Goal: Task Accomplishment & Management: Manage account settings

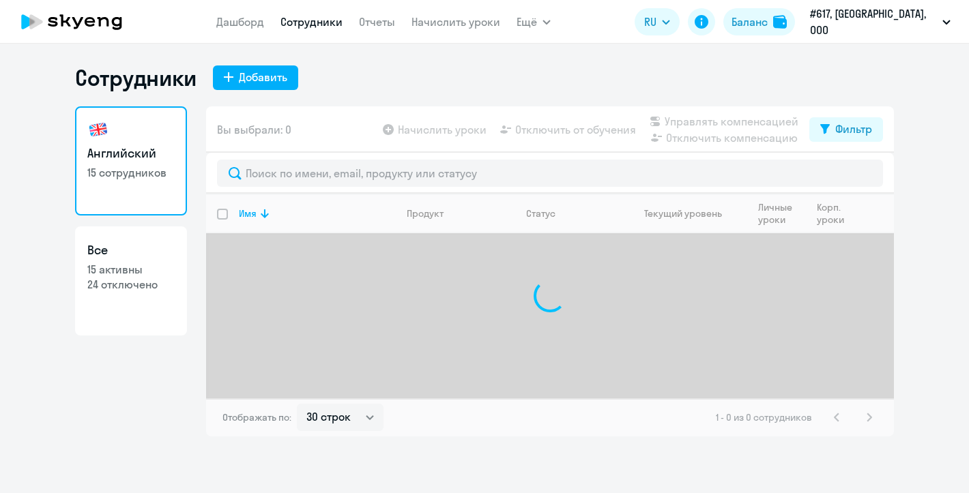
select select "30"
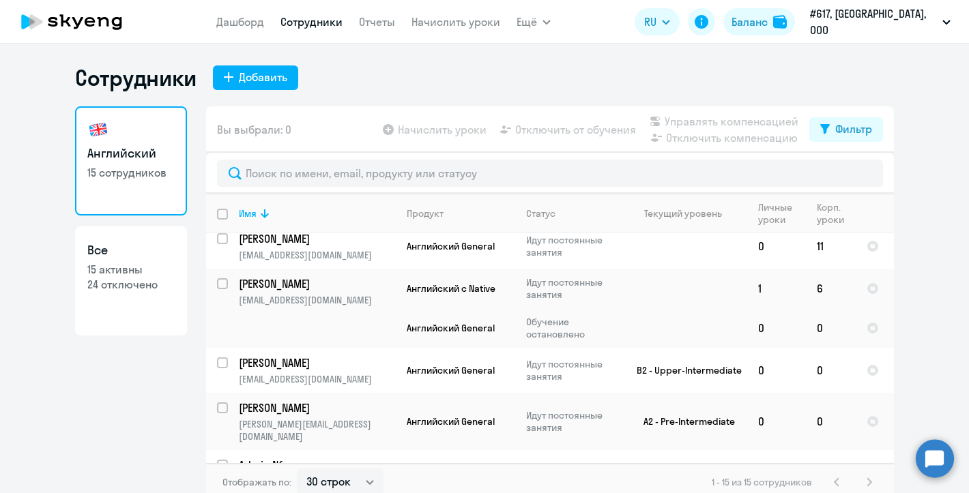
scroll to position [8, 0]
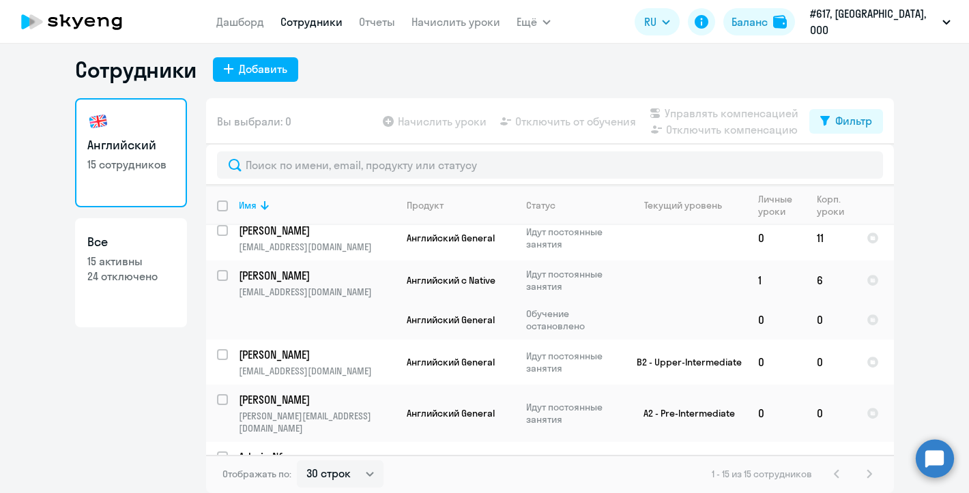
click at [855, 472] on div "1 - 15 из 15 сотрудников" at bounding box center [795, 474] width 166 height 16
click at [124, 162] on p "15 сотрудников" at bounding box center [130, 164] width 87 height 15
click at [122, 260] on p "15 активны" at bounding box center [130, 261] width 87 height 15
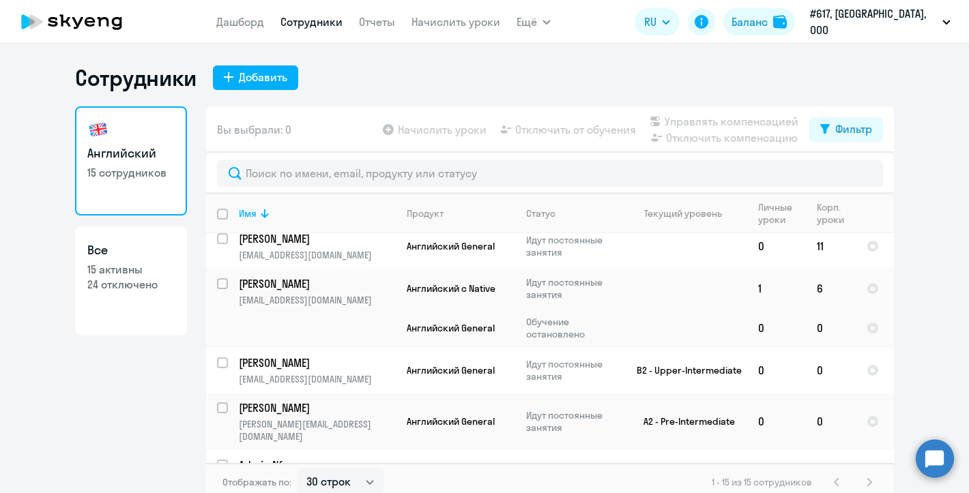
select select "30"
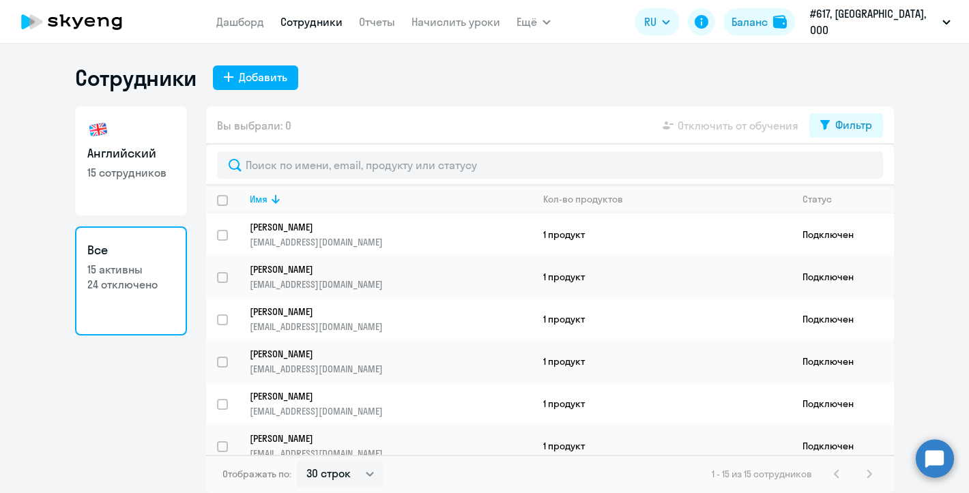
click at [147, 156] on h3 "Английский" at bounding box center [130, 154] width 87 height 18
select select "30"
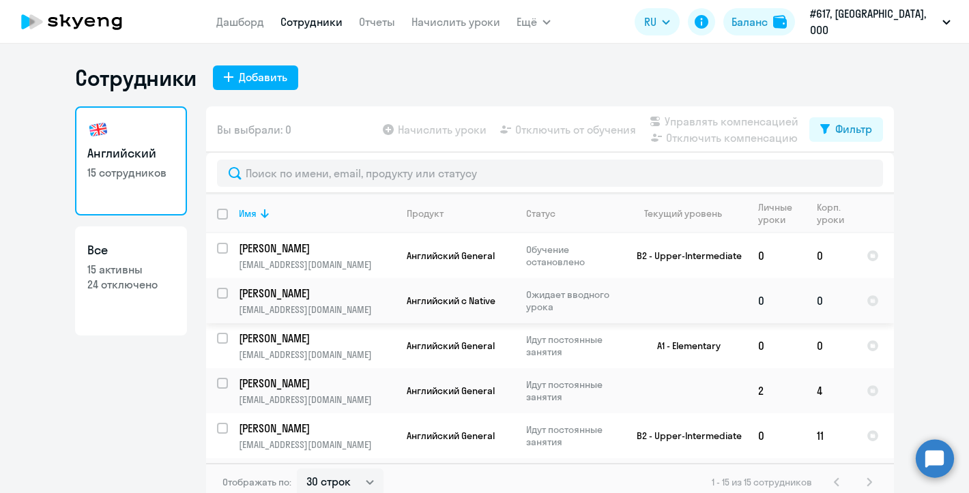
scroll to position [3, 0]
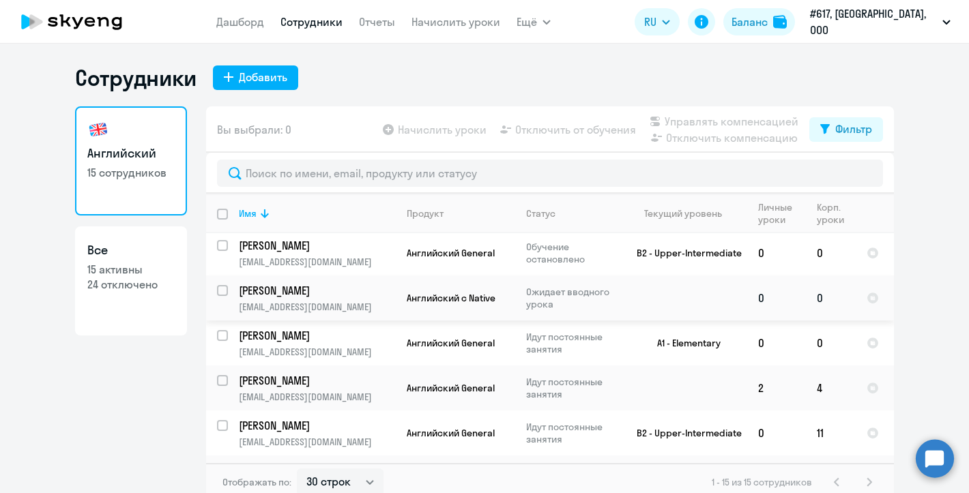
click at [275, 289] on p "[PERSON_NAME]" at bounding box center [316, 290] width 154 height 15
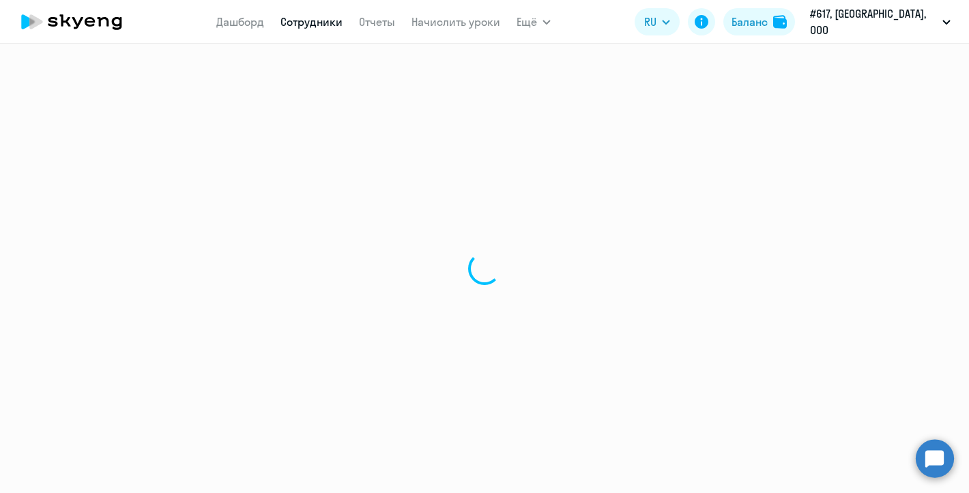
select select "english"
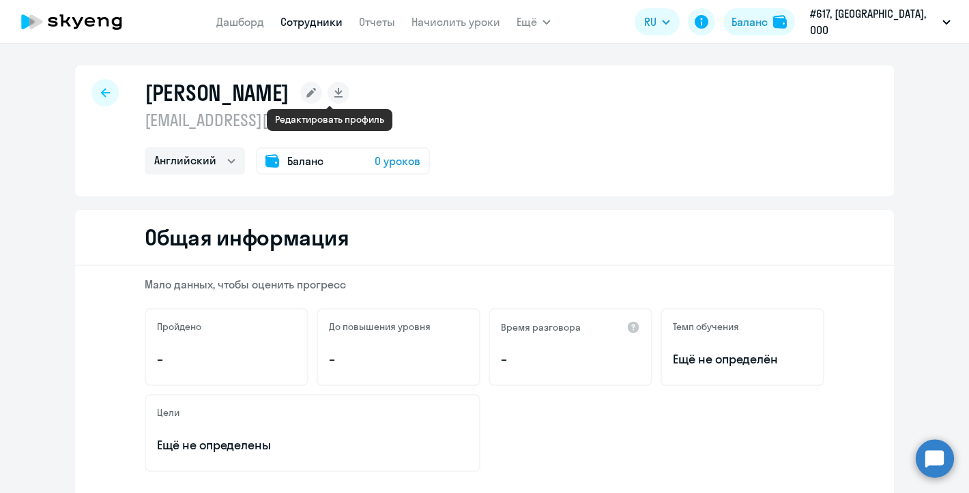
click at [322, 93] on rect at bounding box center [311, 93] width 22 height 22
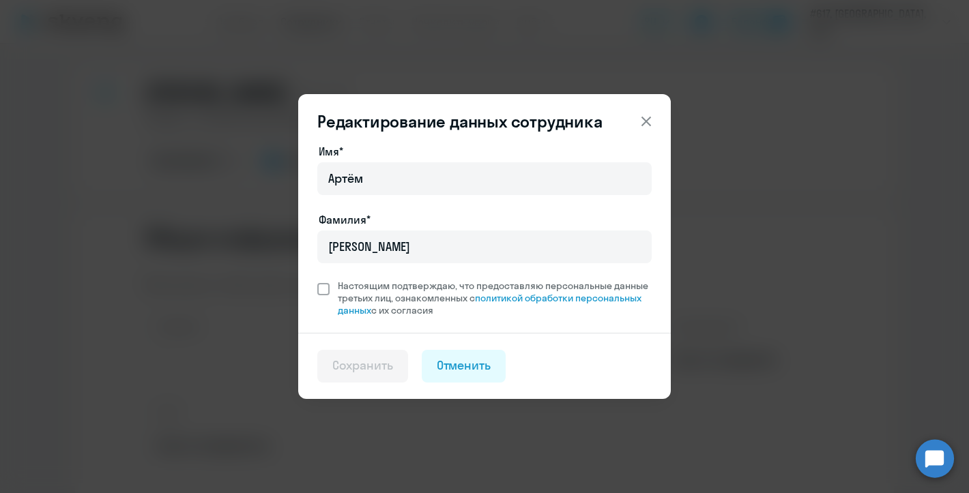
click at [330, 289] on span "Настоящим подтверждаю, что предоставляю персональные данные третьих лиц, ознако…" at bounding box center [491, 298] width 322 height 37
click at [317, 280] on input "Настоящим подтверждаю, что предоставляю персональные данные третьих лиц, ознако…" at bounding box center [317, 279] width 1 height 1
checkbox input "true"
click at [363, 363] on div "Сохранить" at bounding box center [362, 366] width 61 height 18
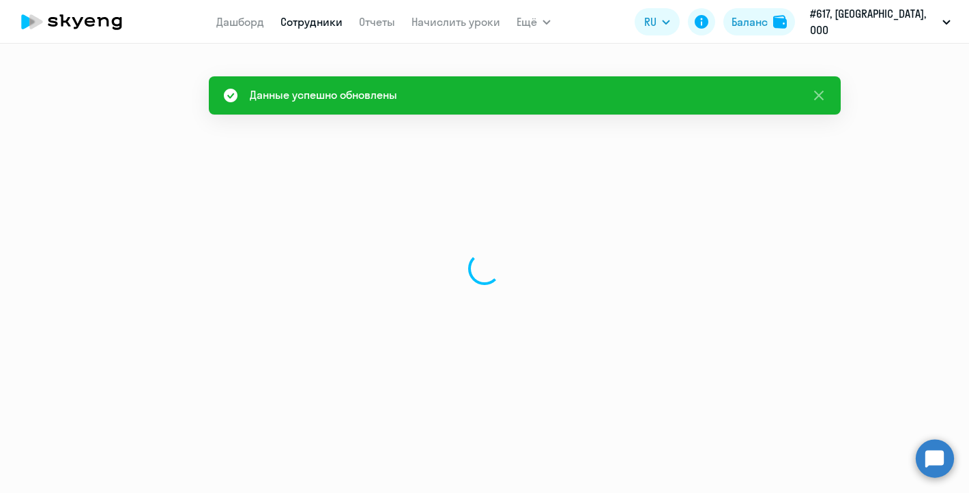
select select "english"
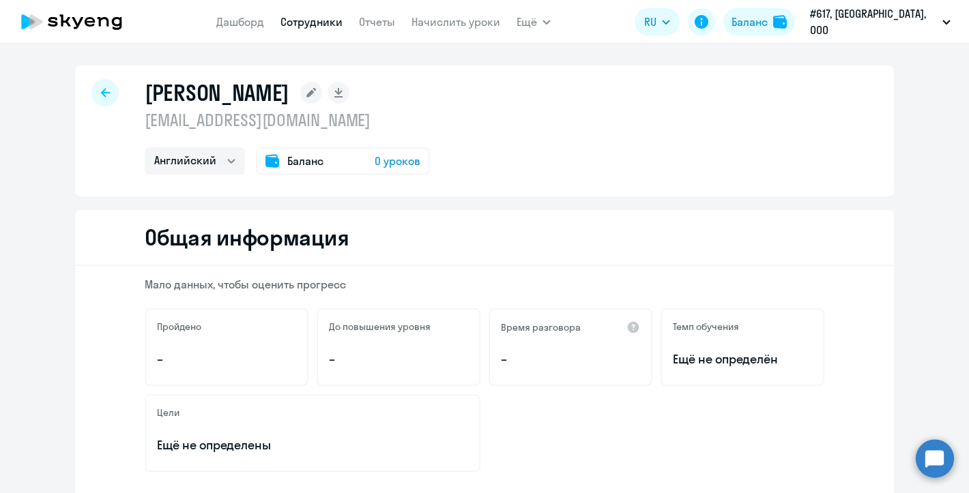
click at [341, 21] on link "Сотрудники" at bounding box center [311, 22] width 62 height 14
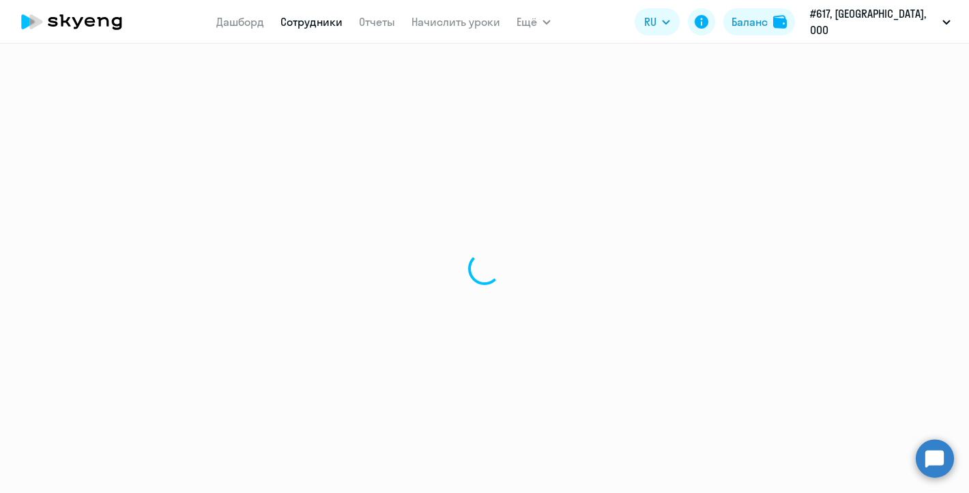
select select "30"
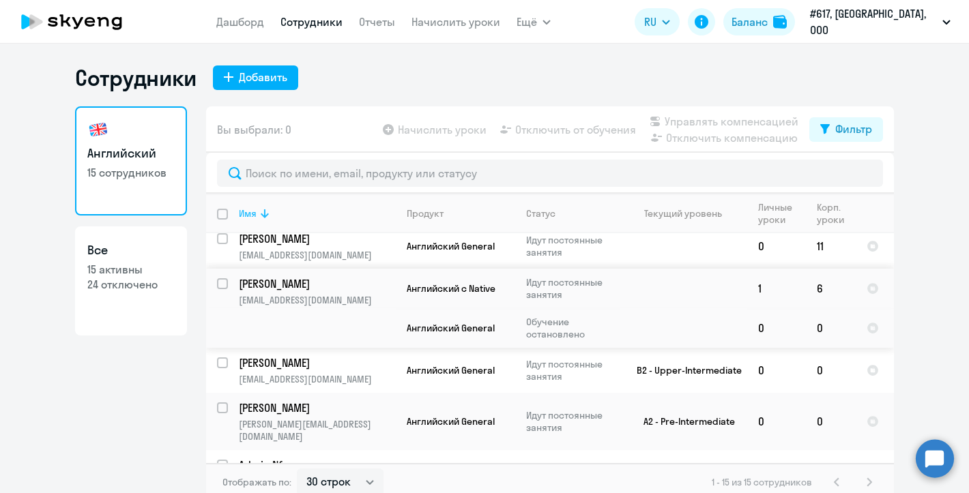
scroll to position [8, 0]
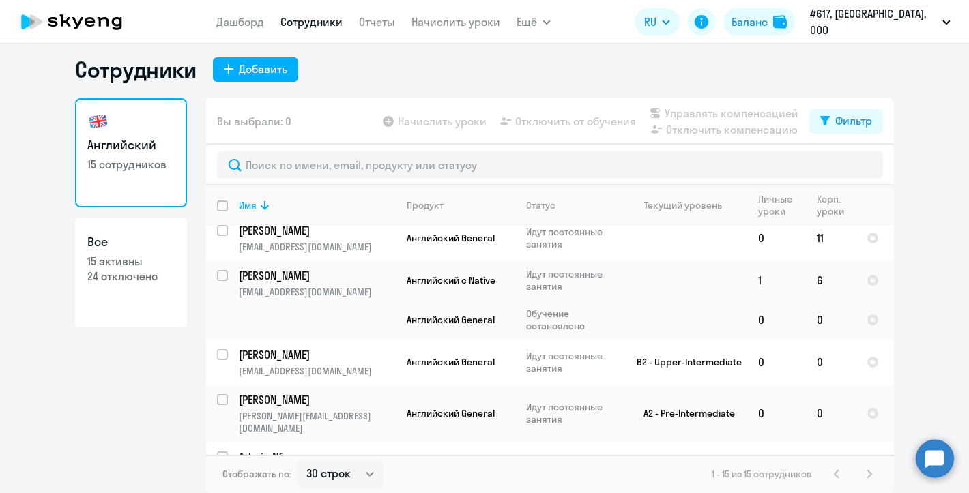
click at [152, 290] on link "Все 15 активны 24 отключено" at bounding box center [131, 272] width 112 height 109
select select "30"
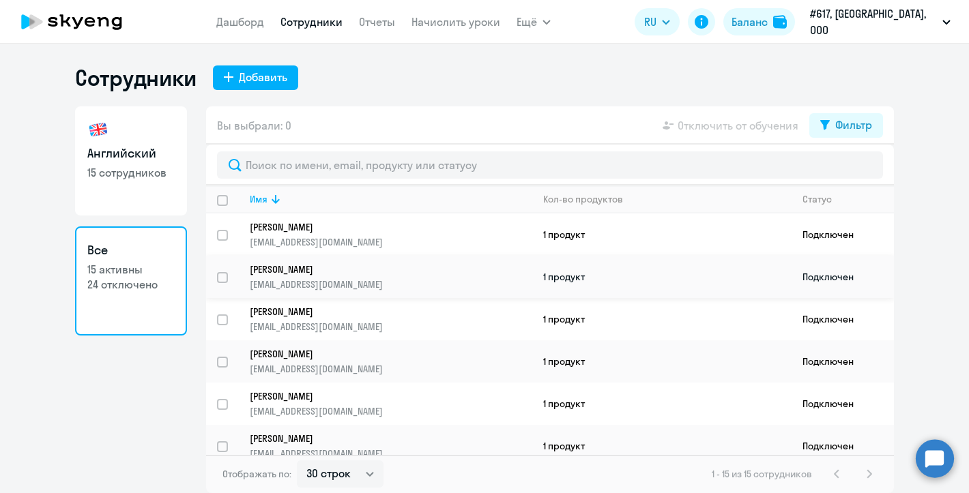
click at [309, 268] on p "[PERSON_NAME]" at bounding box center [381, 269] width 263 height 12
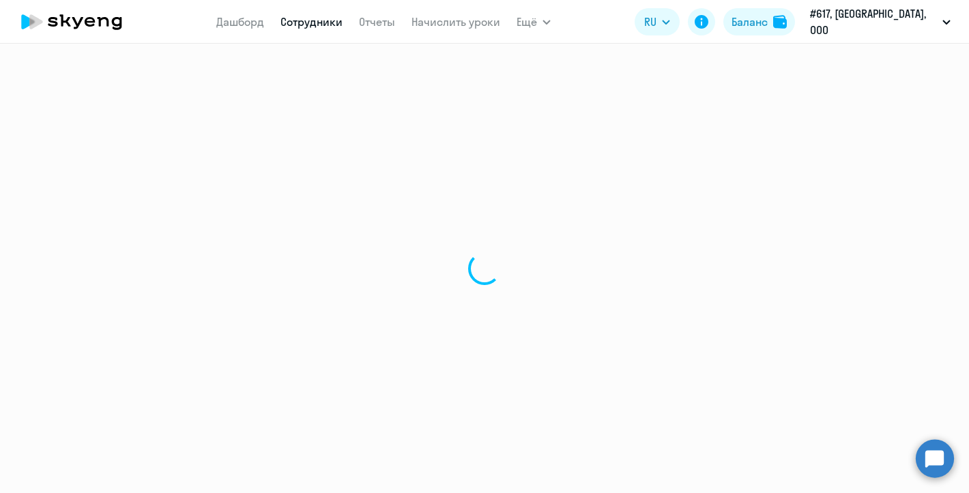
select select "english"
